Goal: Find specific fact: Find specific fact

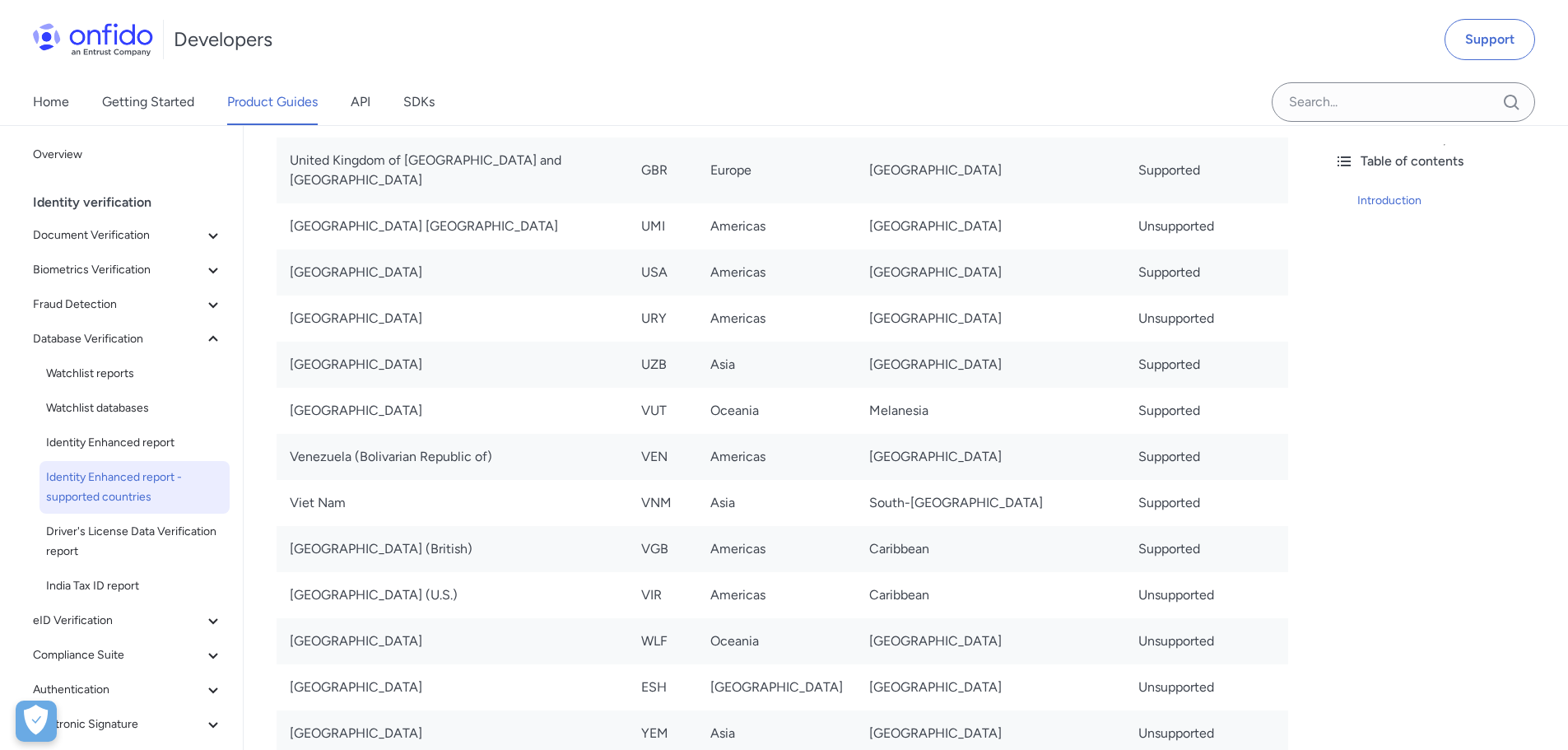
scroll to position [11201, 0]
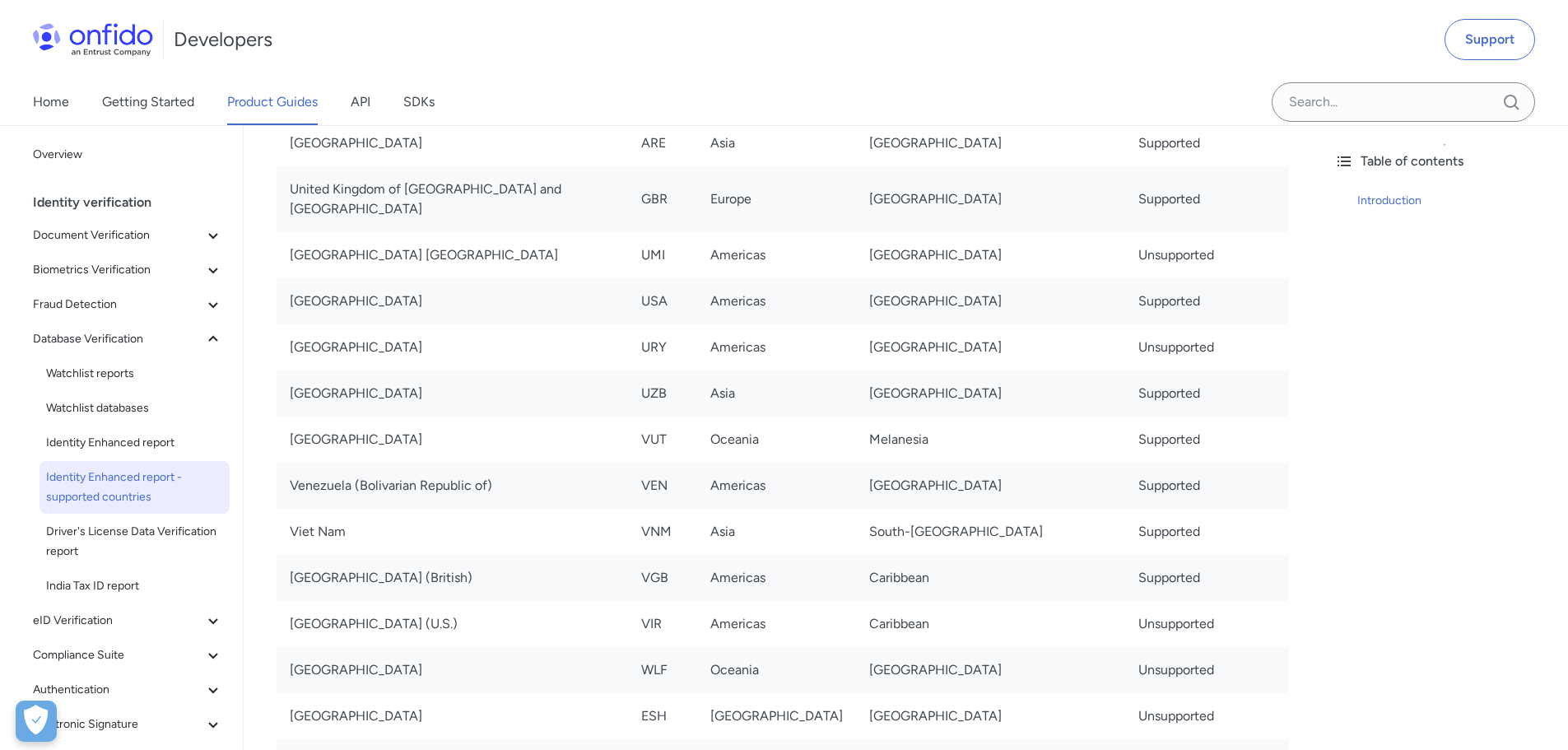
click at [431, 509] on td "Viet Nam" at bounding box center [452, 533] width 351 height 46
click at [698, 509] on td "VNM" at bounding box center [663, 533] width 69 height 46
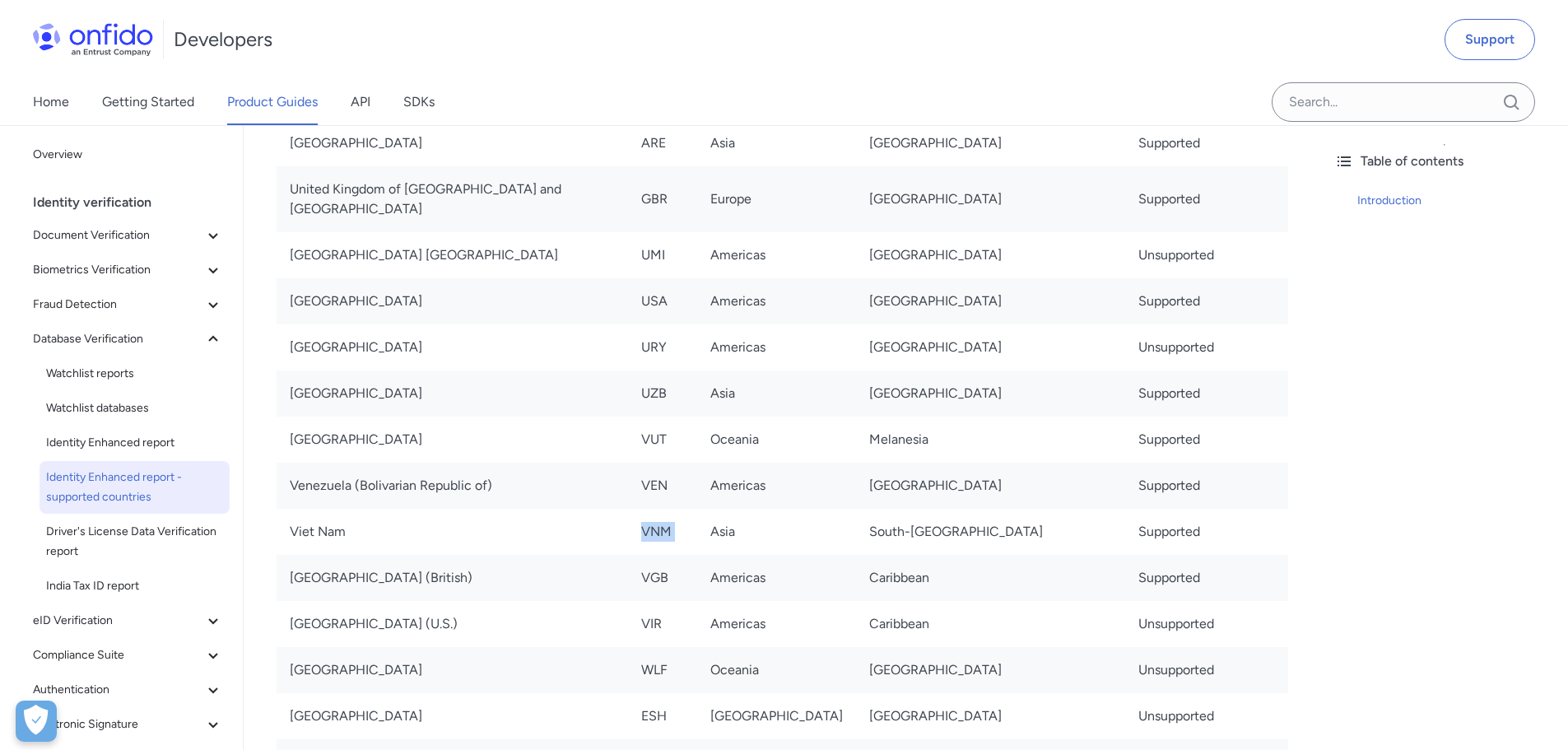
click at [698, 509] on td "VNM" at bounding box center [663, 533] width 69 height 46
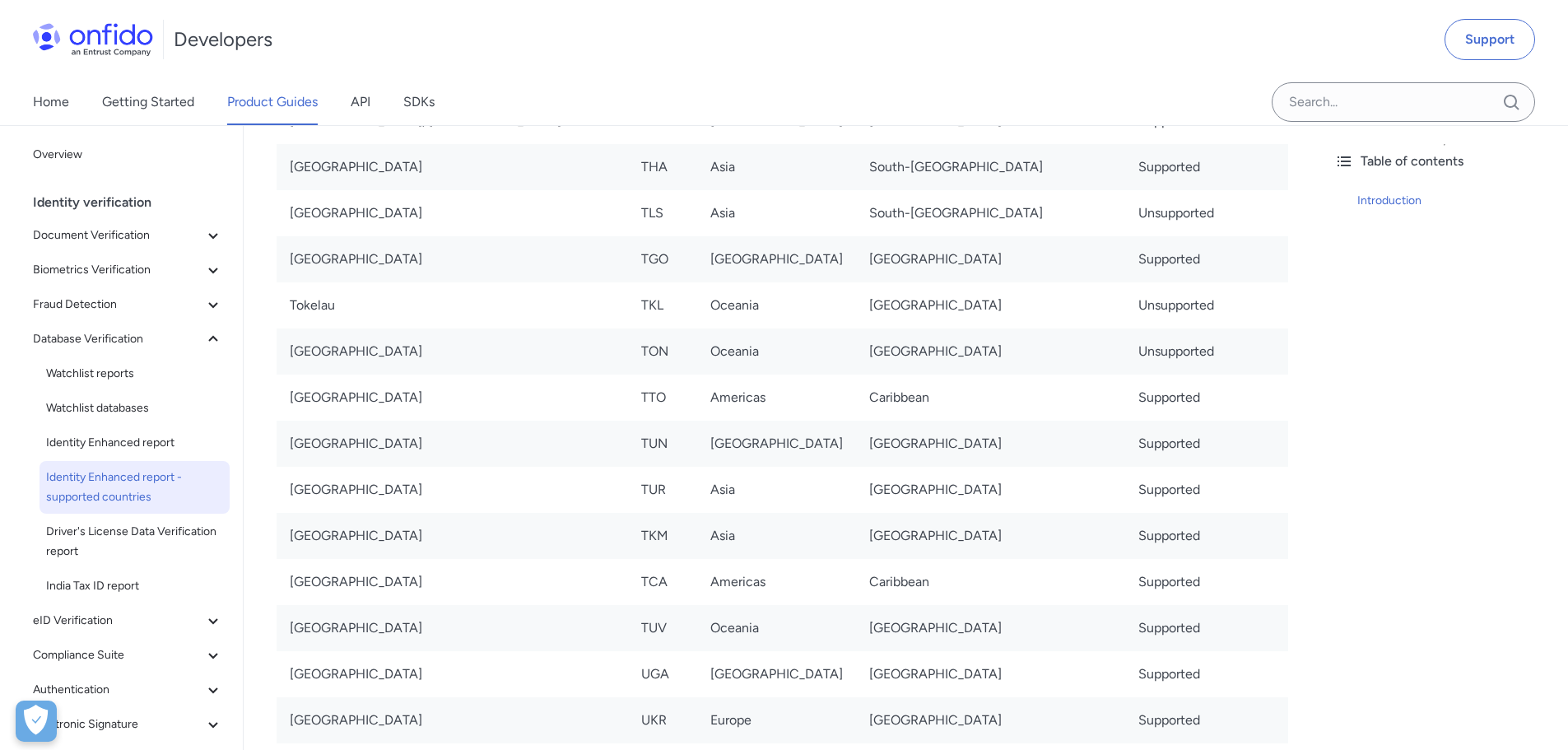
scroll to position [10459, 0]
